Goal: Transaction & Acquisition: Purchase product/service

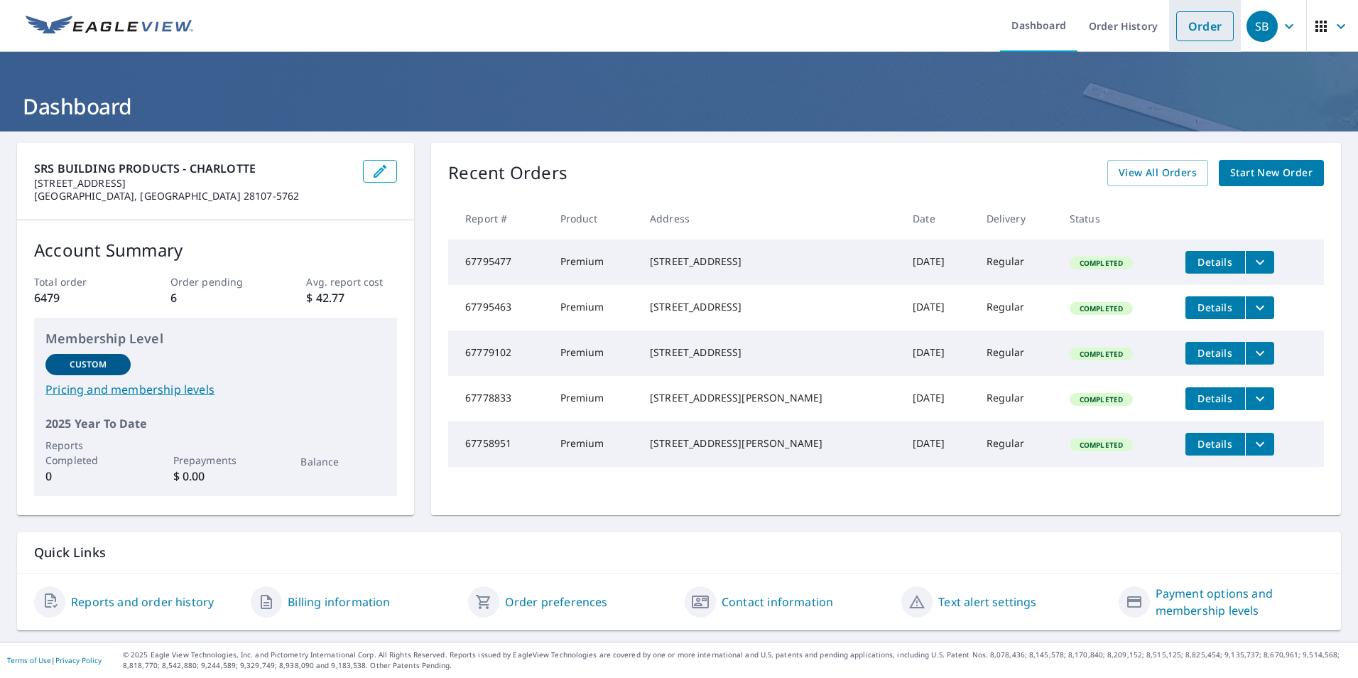
click at [1195, 23] on link "Order" at bounding box center [1205, 26] width 58 height 30
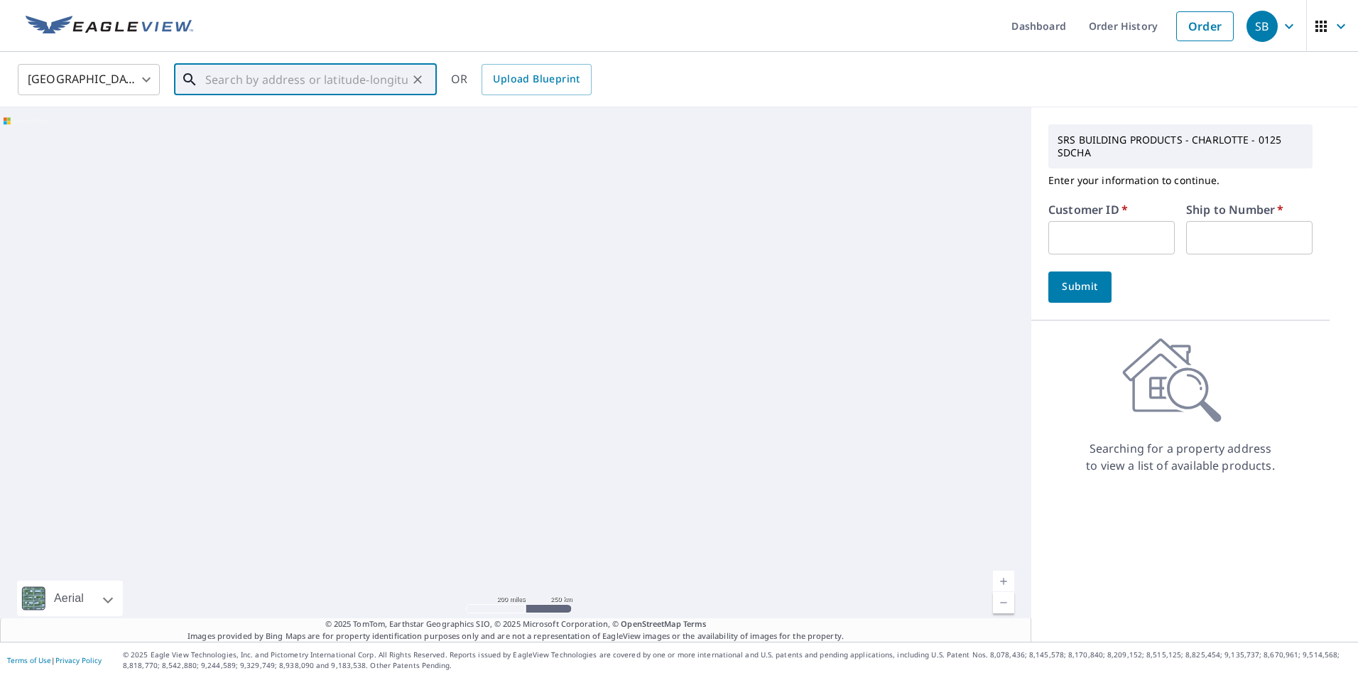
click at [281, 77] on input "text" at bounding box center [306, 80] width 202 height 40
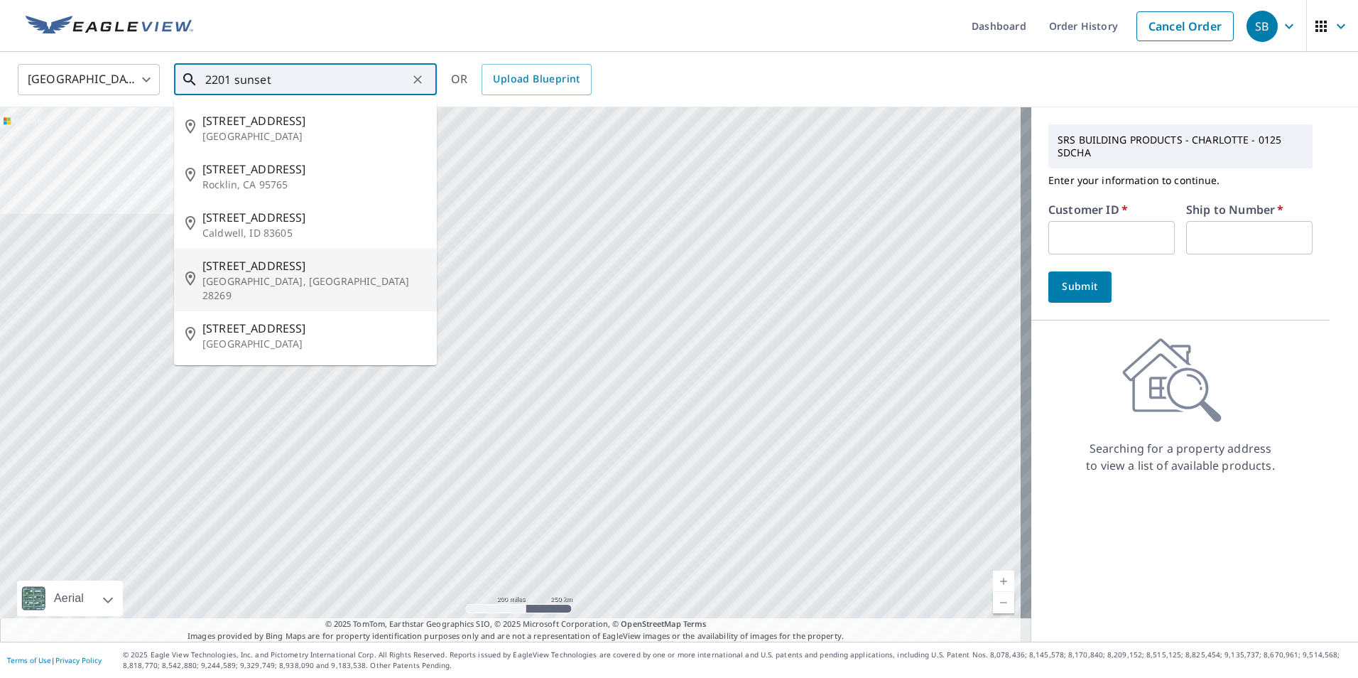
click at [223, 268] on span "[STREET_ADDRESS]" at bounding box center [313, 265] width 223 height 17
type input "[STREET_ADDRESS]"
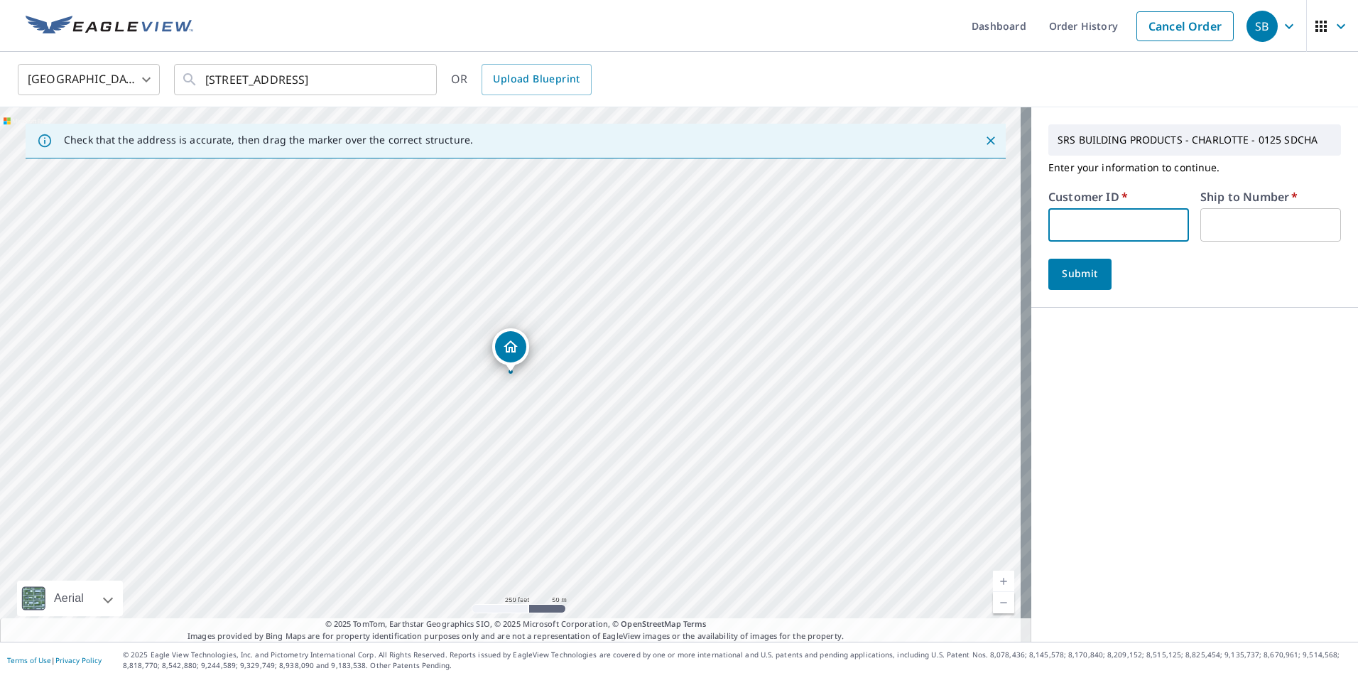
click at [1089, 224] on input "text" at bounding box center [1118, 224] width 141 height 33
type input "sdcha"
type input "01"
click at [1060, 274] on span "Submit" at bounding box center [1080, 274] width 40 height 18
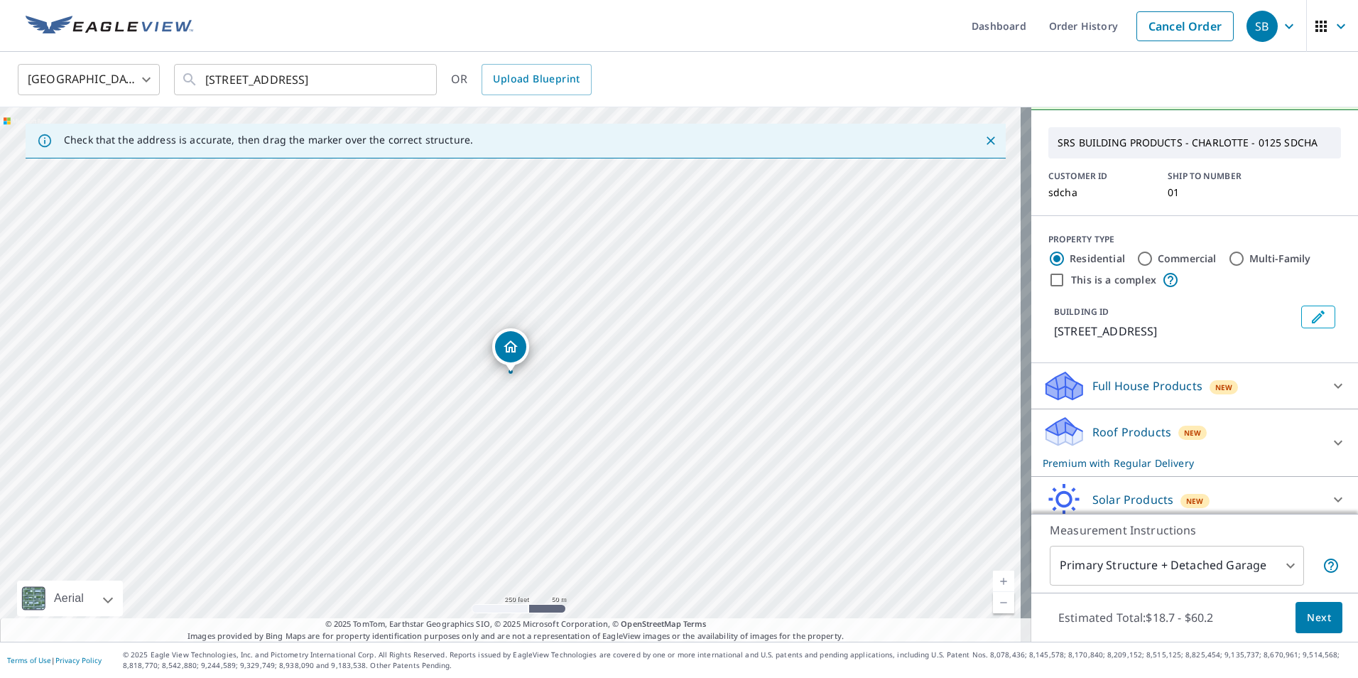
scroll to position [91, 0]
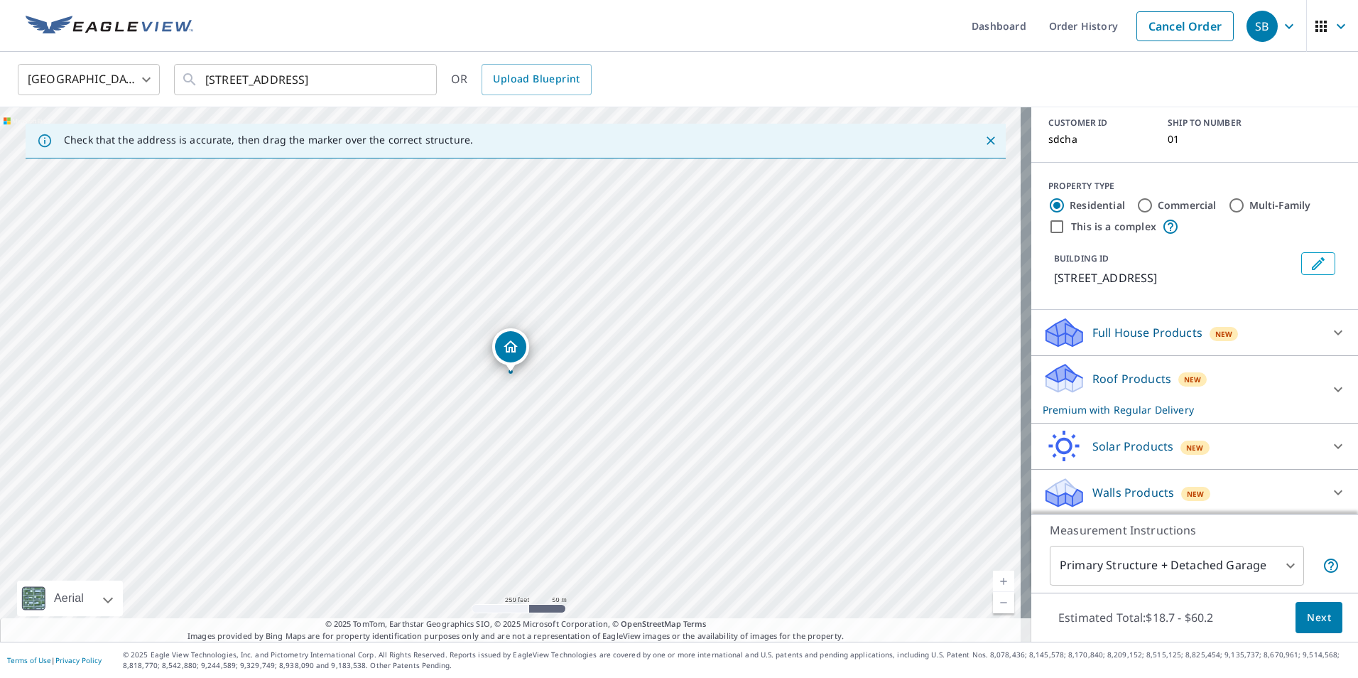
click at [1109, 384] on p "Roof Products" at bounding box center [1131, 378] width 79 height 17
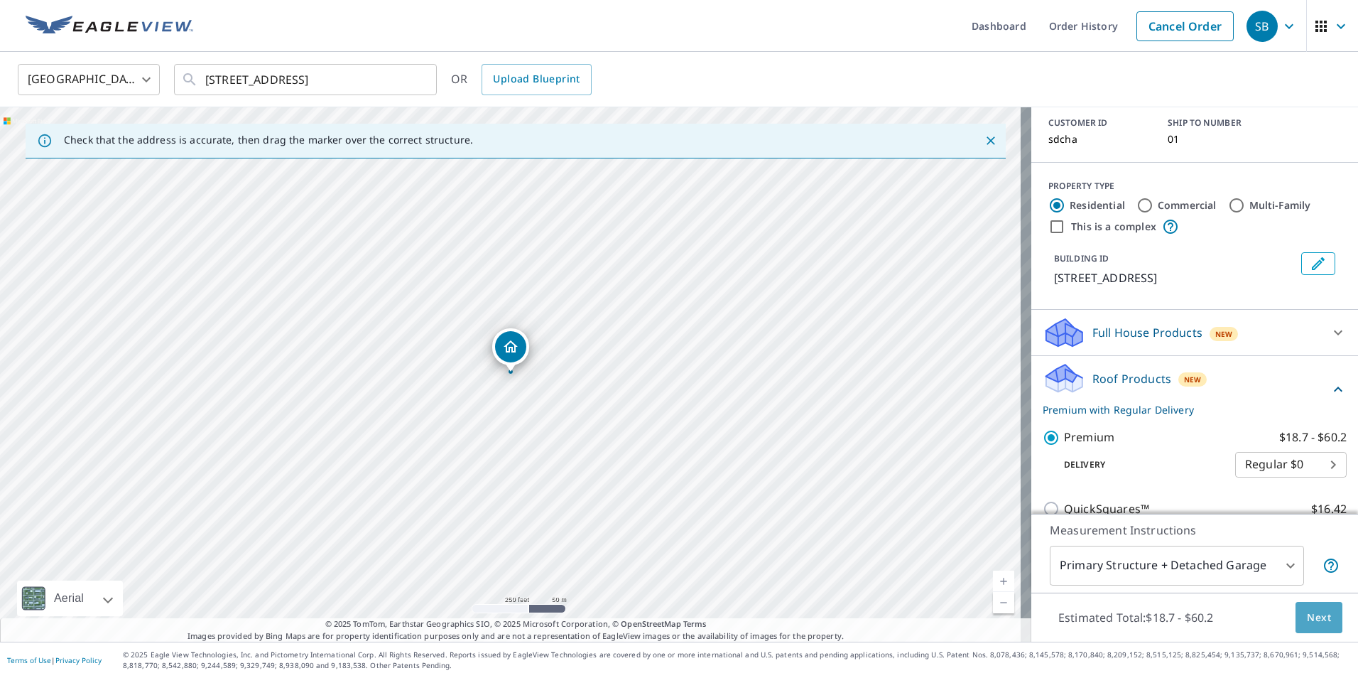
click at [1307, 623] on span "Next" at bounding box center [1319, 618] width 24 height 18
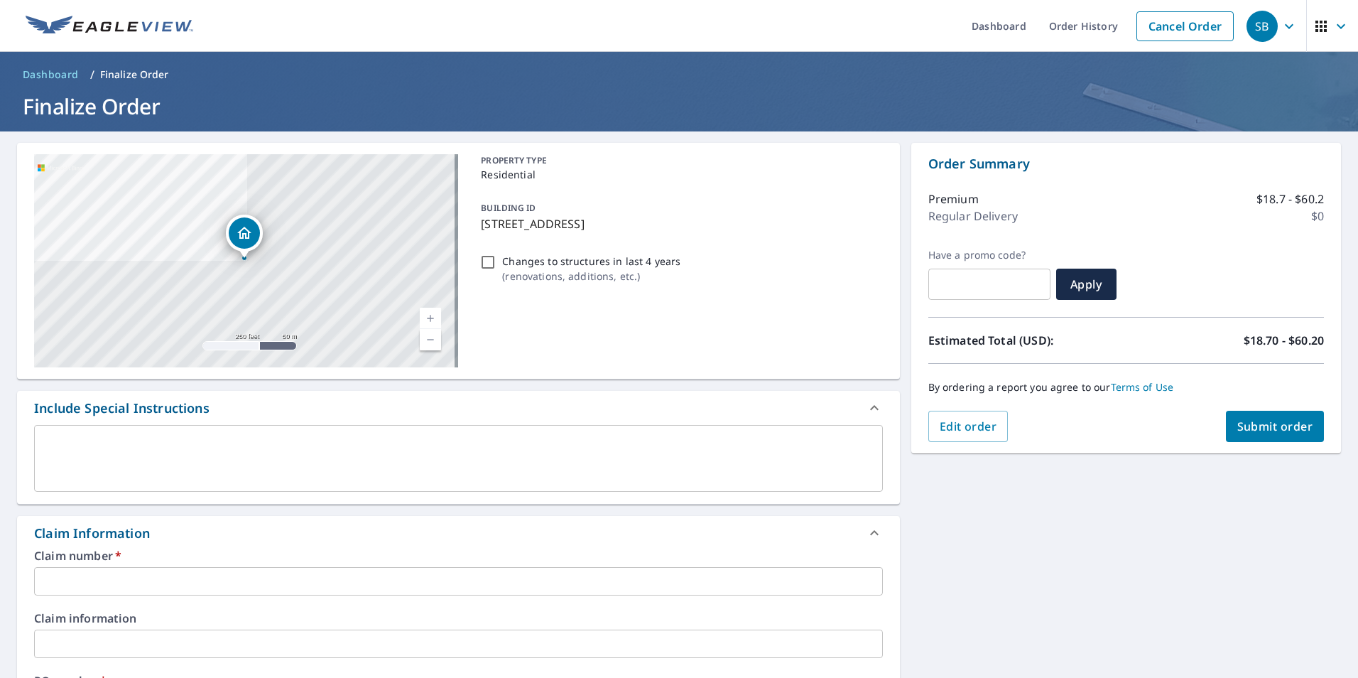
click at [75, 577] on input "text" at bounding box center [458, 581] width 849 height 28
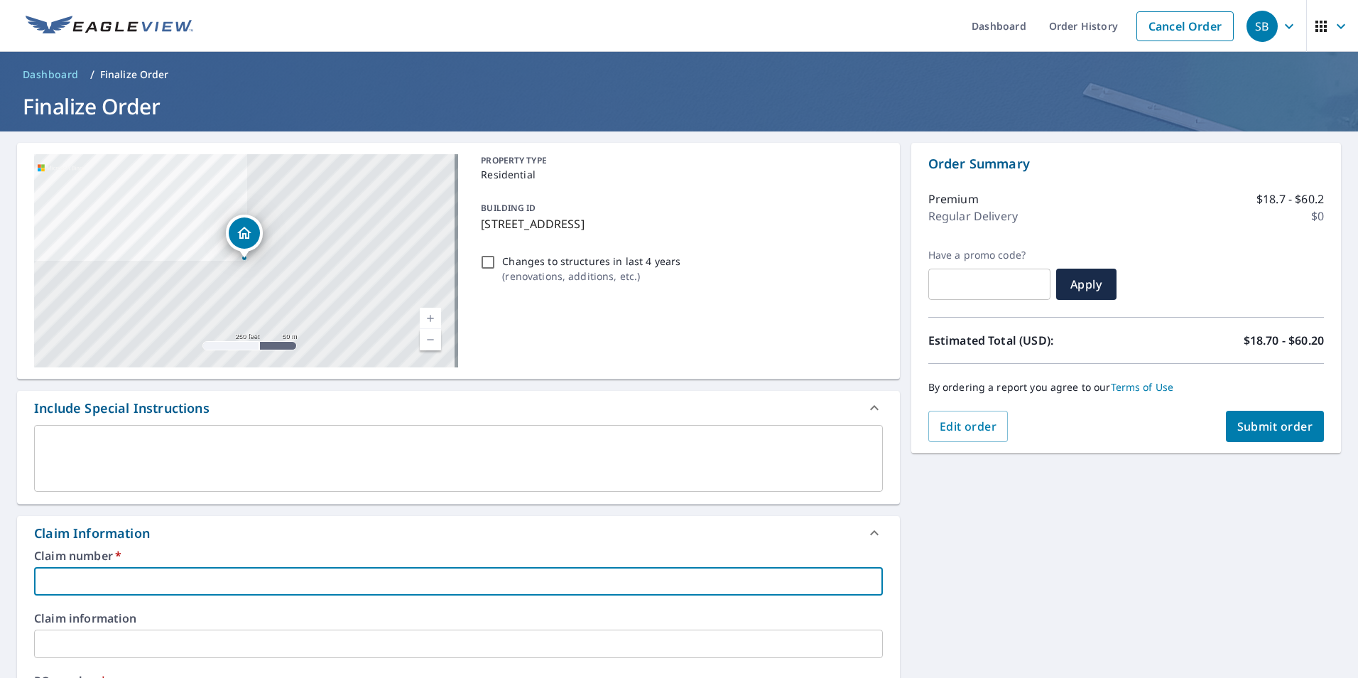
type input "2"
checkbox input "true"
type input "22"
checkbox input "true"
type input "220"
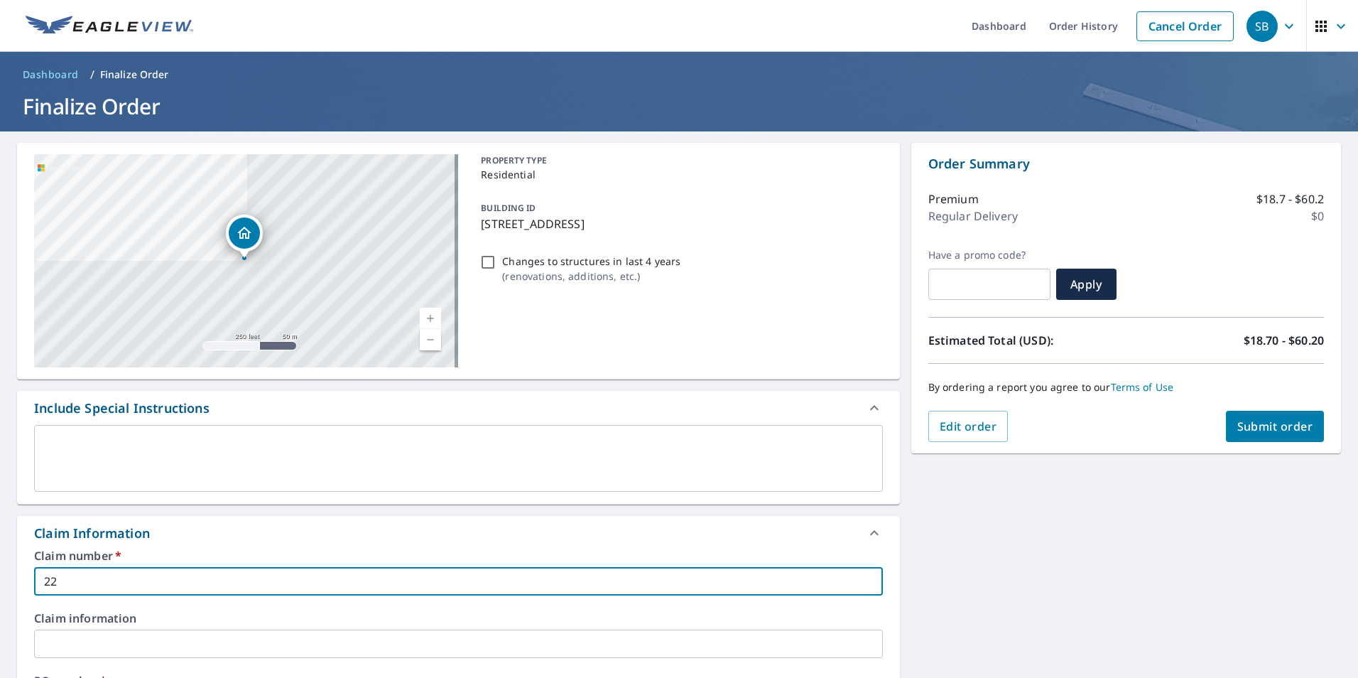
checkbox input "true"
type input "2201"
checkbox input "true"
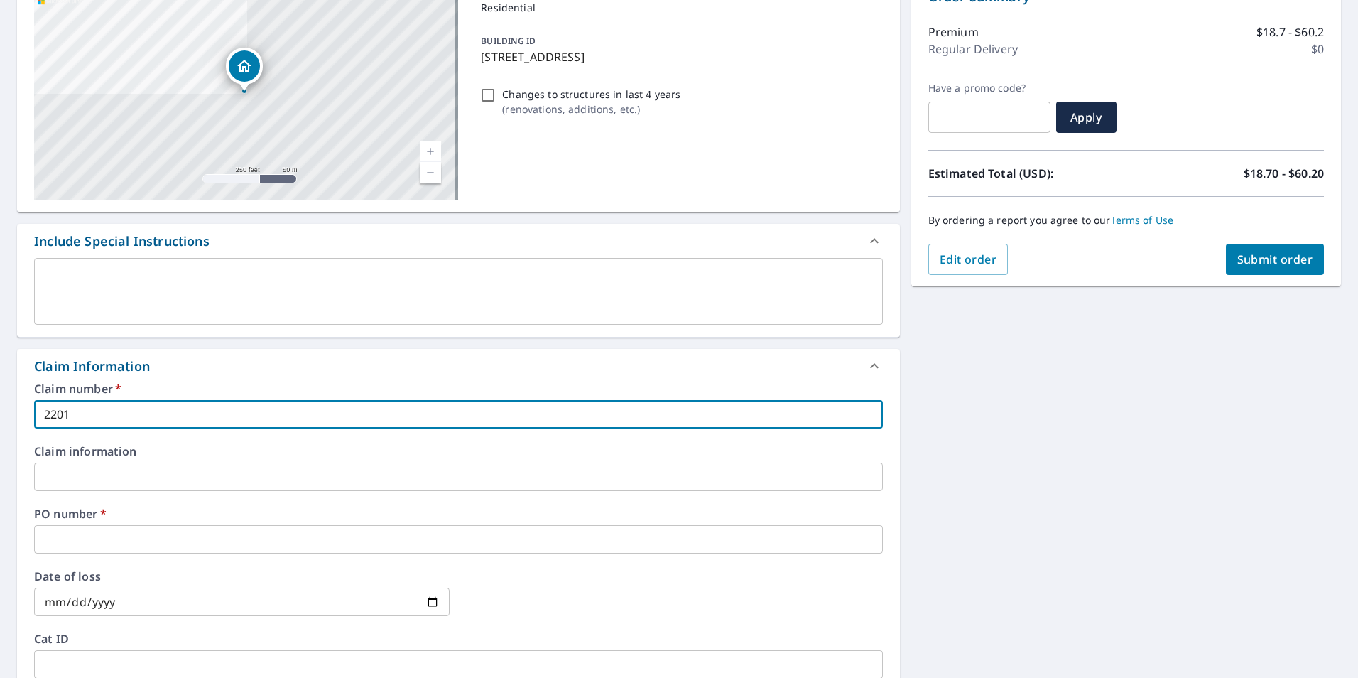
scroll to position [213, 0]
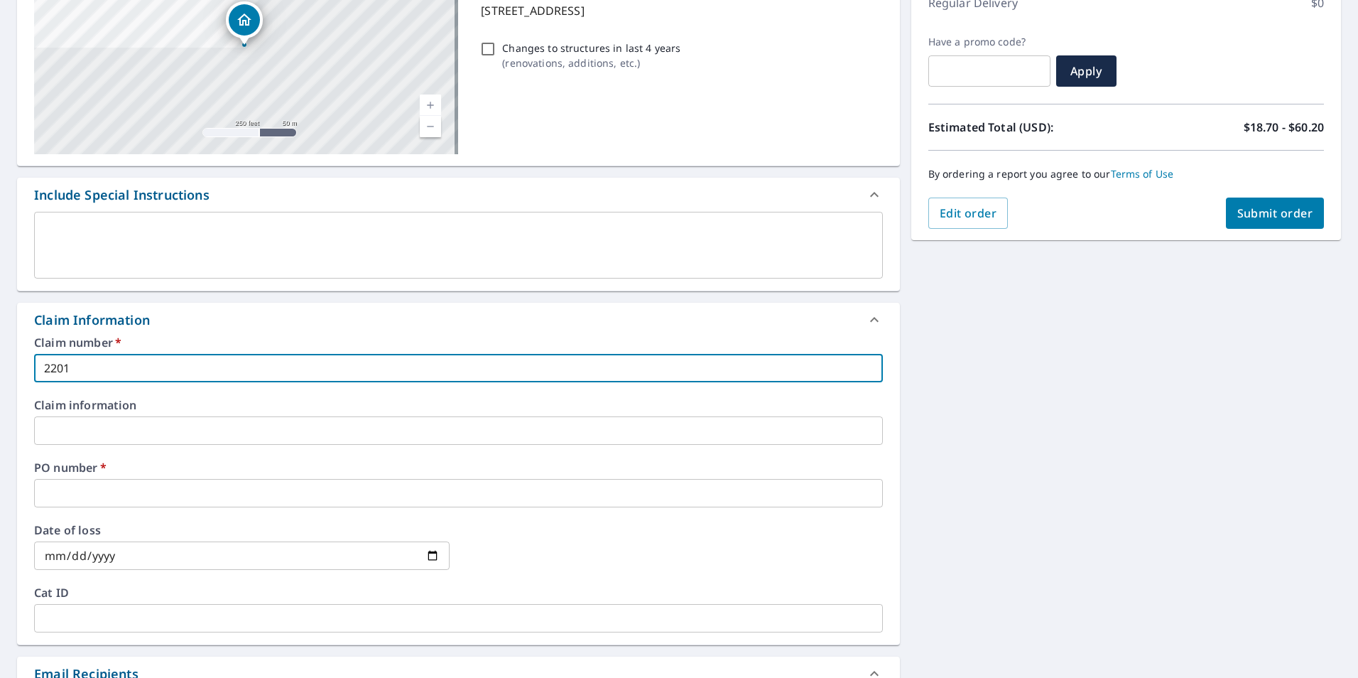
type input "2201"
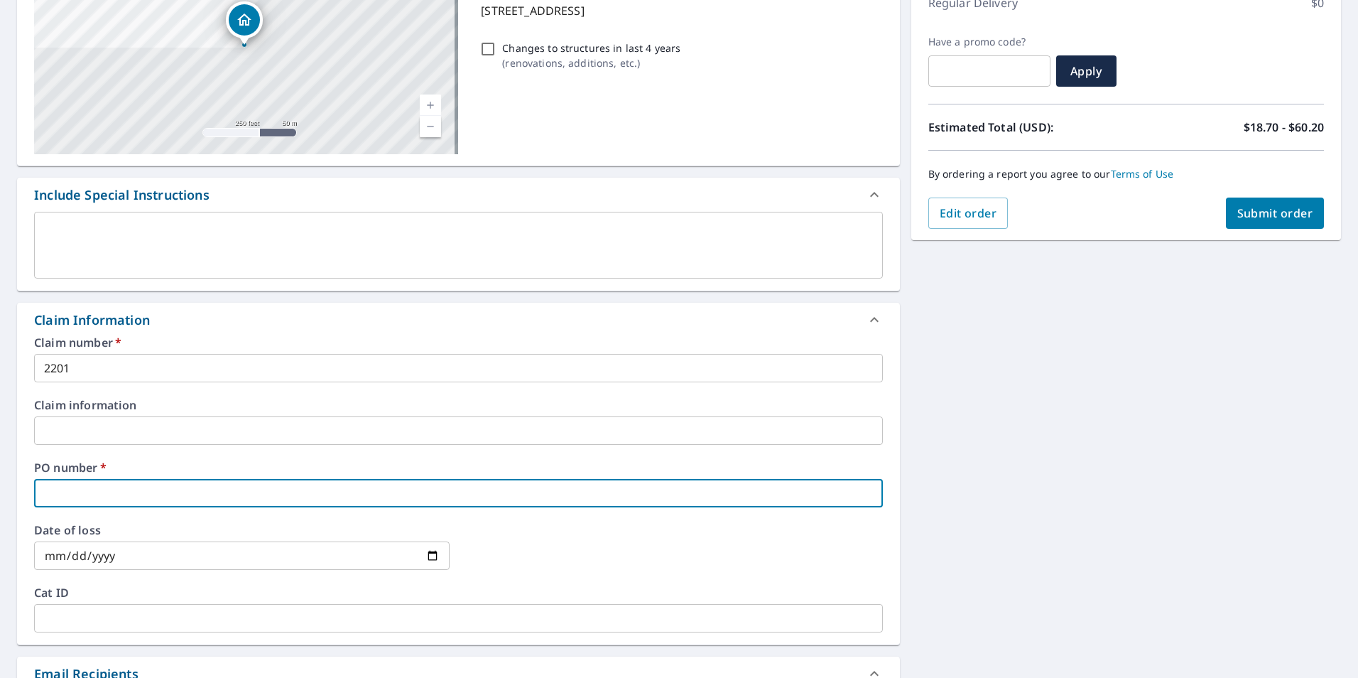
click at [70, 496] on input "text" at bounding box center [458, 493] width 849 height 28
type input "2"
checkbox input "true"
type input "22"
checkbox input "true"
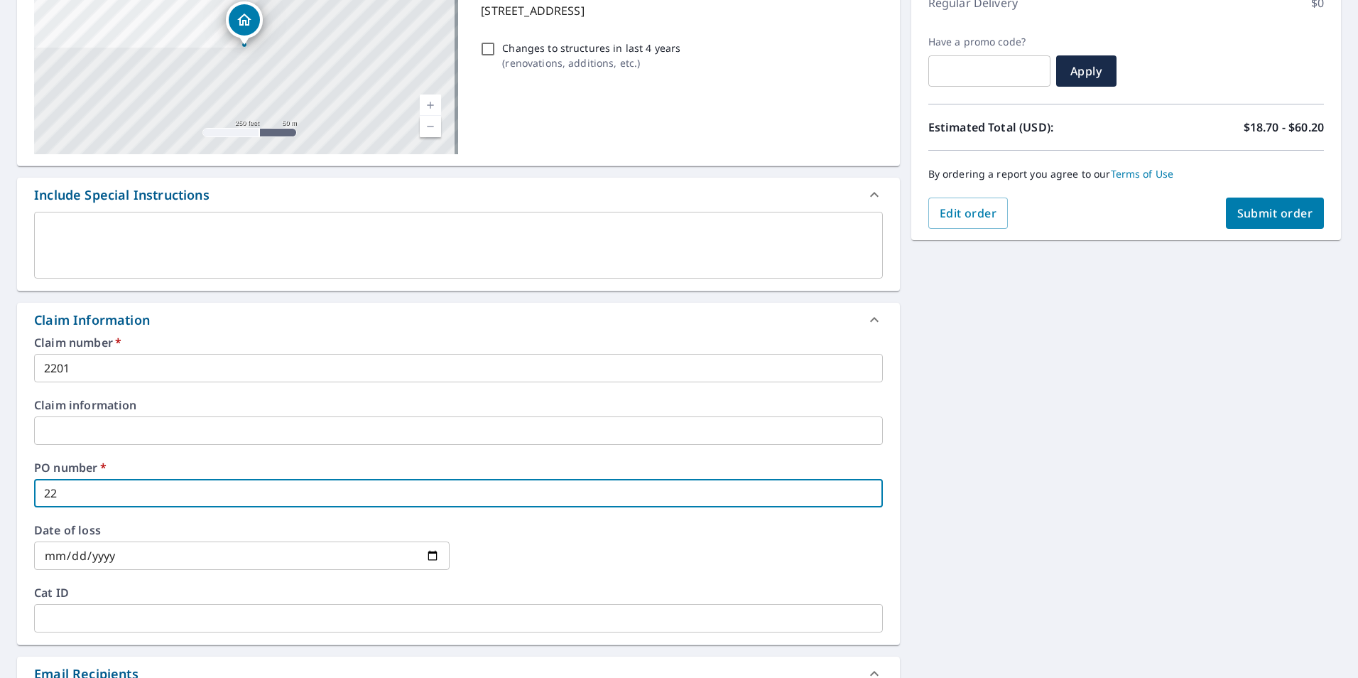
type input "220"
checkbox input "true"
type input "2201"
checkbox input "true"
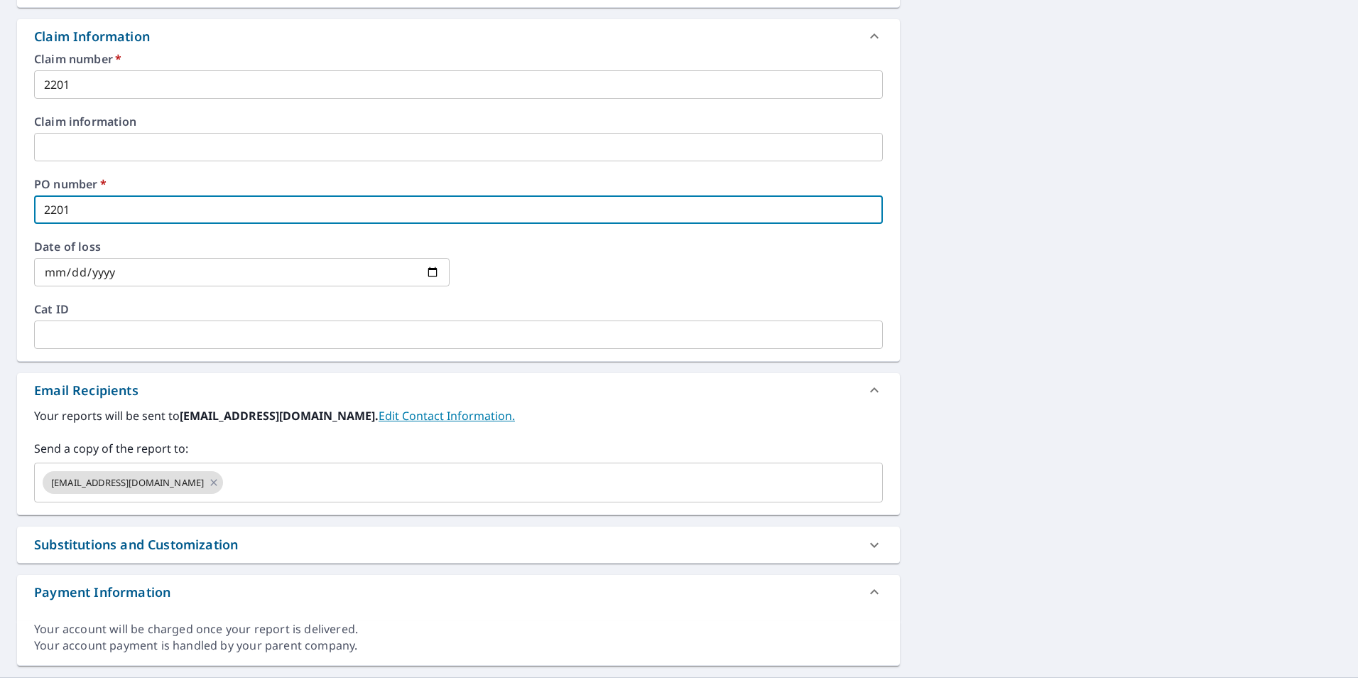
scroll to position [497, 0]
type input "2201"
click at [332, 487] on input "text" at bounding box center [539, 481] width 629 height 27
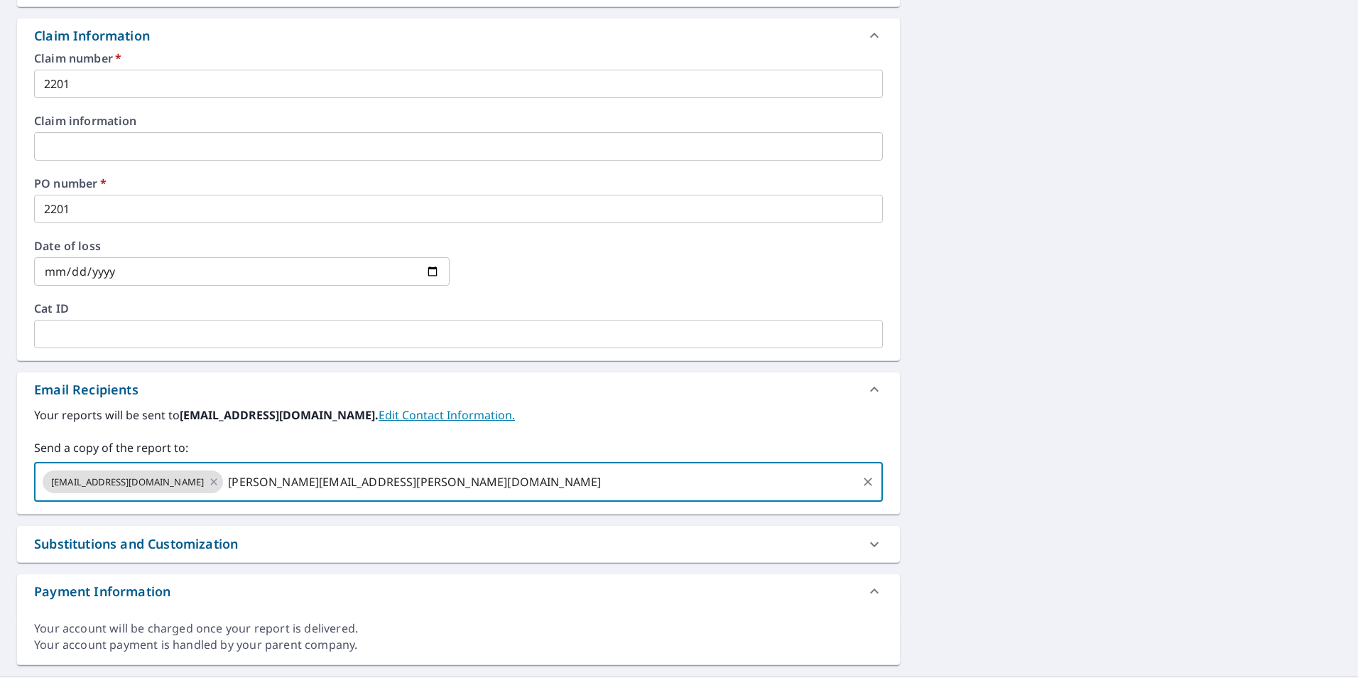
type input "[PERSON_NAME][EMAIL_ADDRESS][PERSON_NAME][DOMAIN_NAME]"
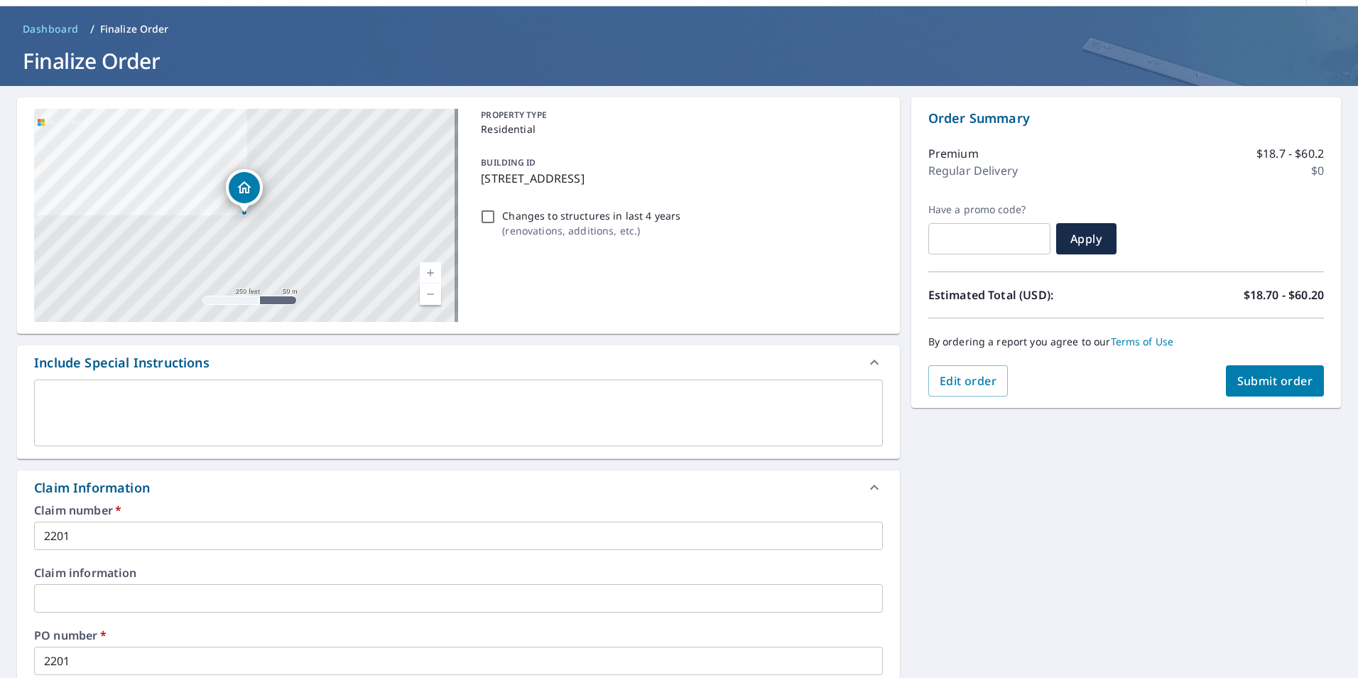
scroll to position [0, 0]
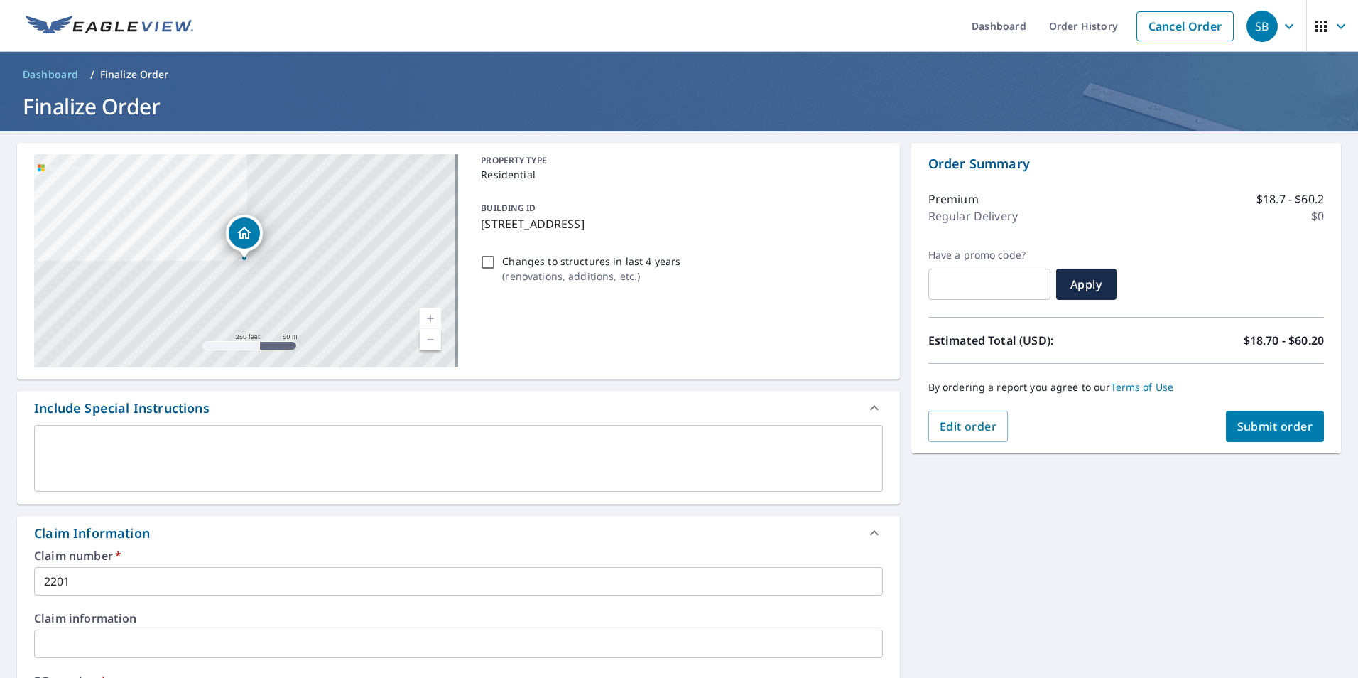
click at [1261, 419] on span "Submit order" at bounding box center [1275, 426] width 76 height 16
checkbox input "true"
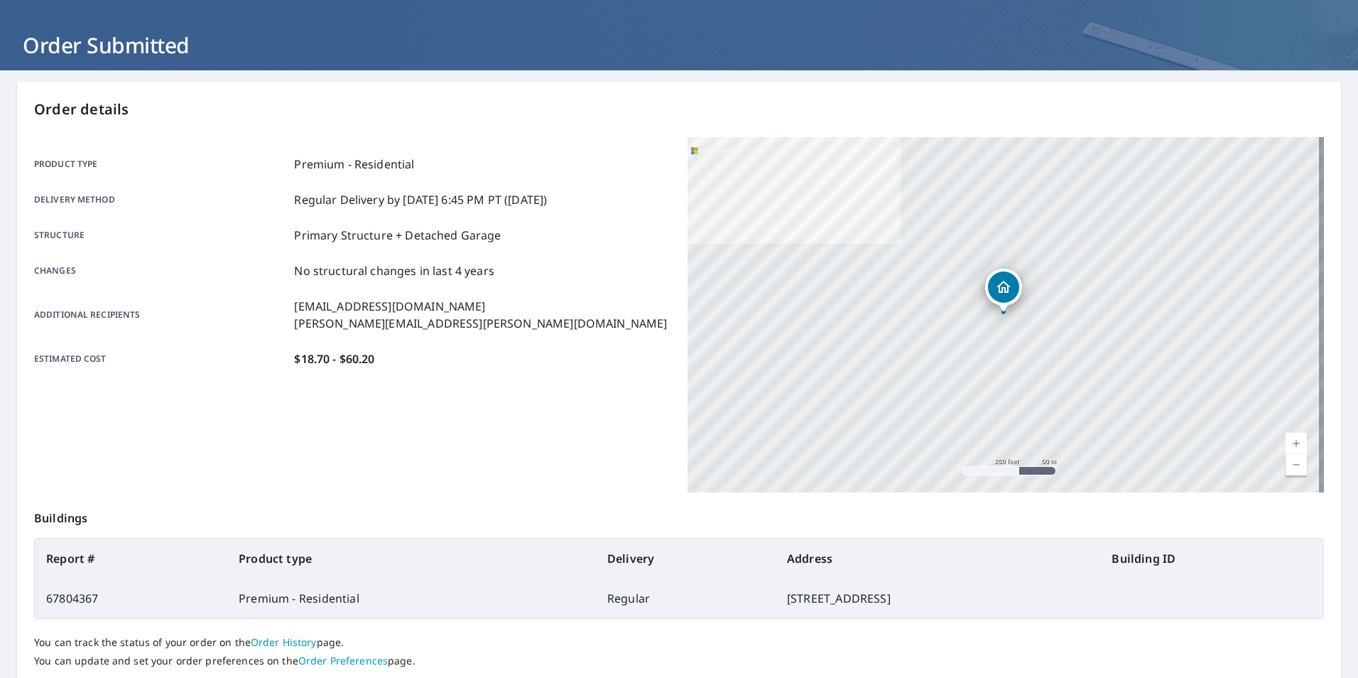
scroll to position [158, 0]
